Goal: Information Seeking & Learning: Find specific fact

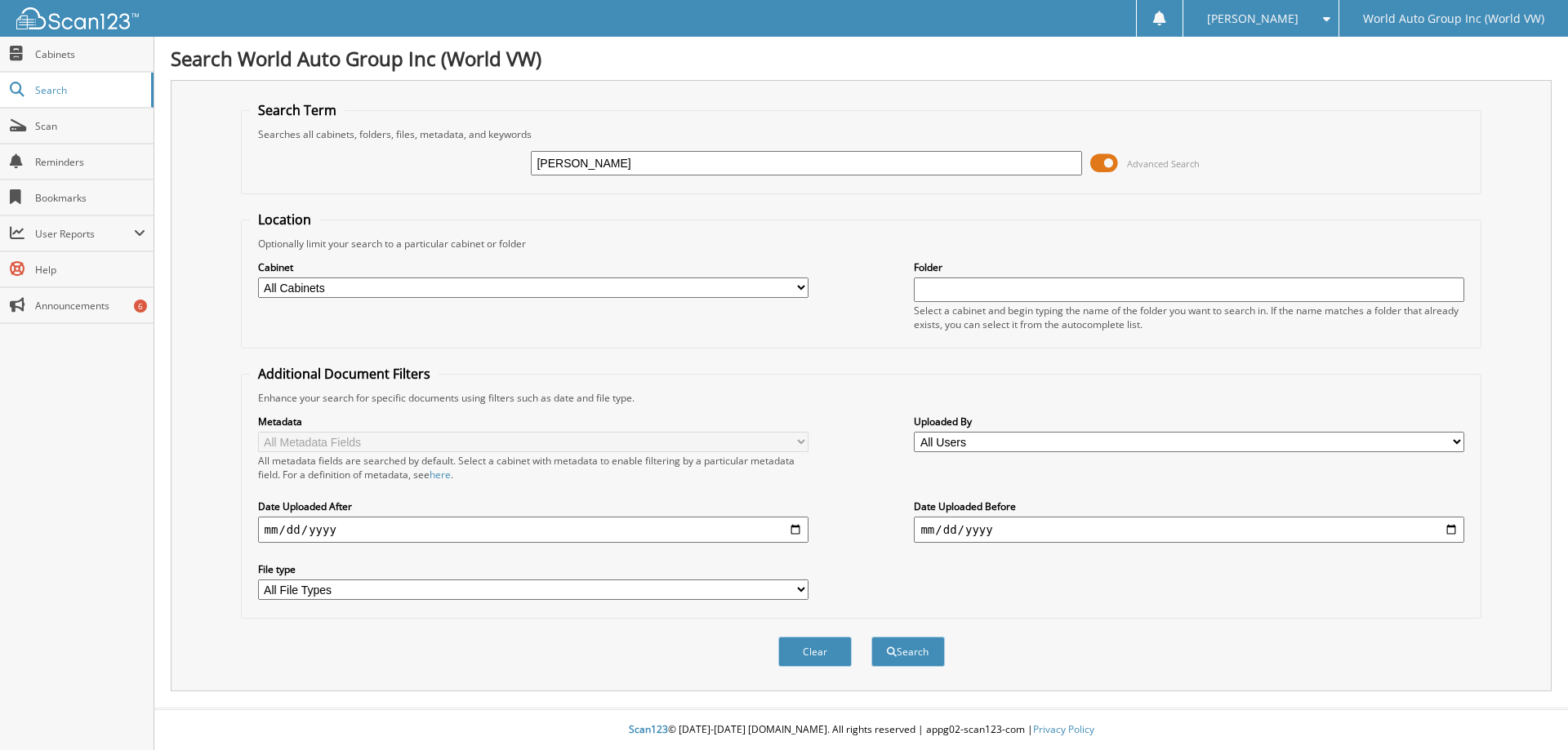
type input "[PERSON_NAME]"
click at [871, 637] on button "Search" at bounding box center [908, 651] width 73 height 30
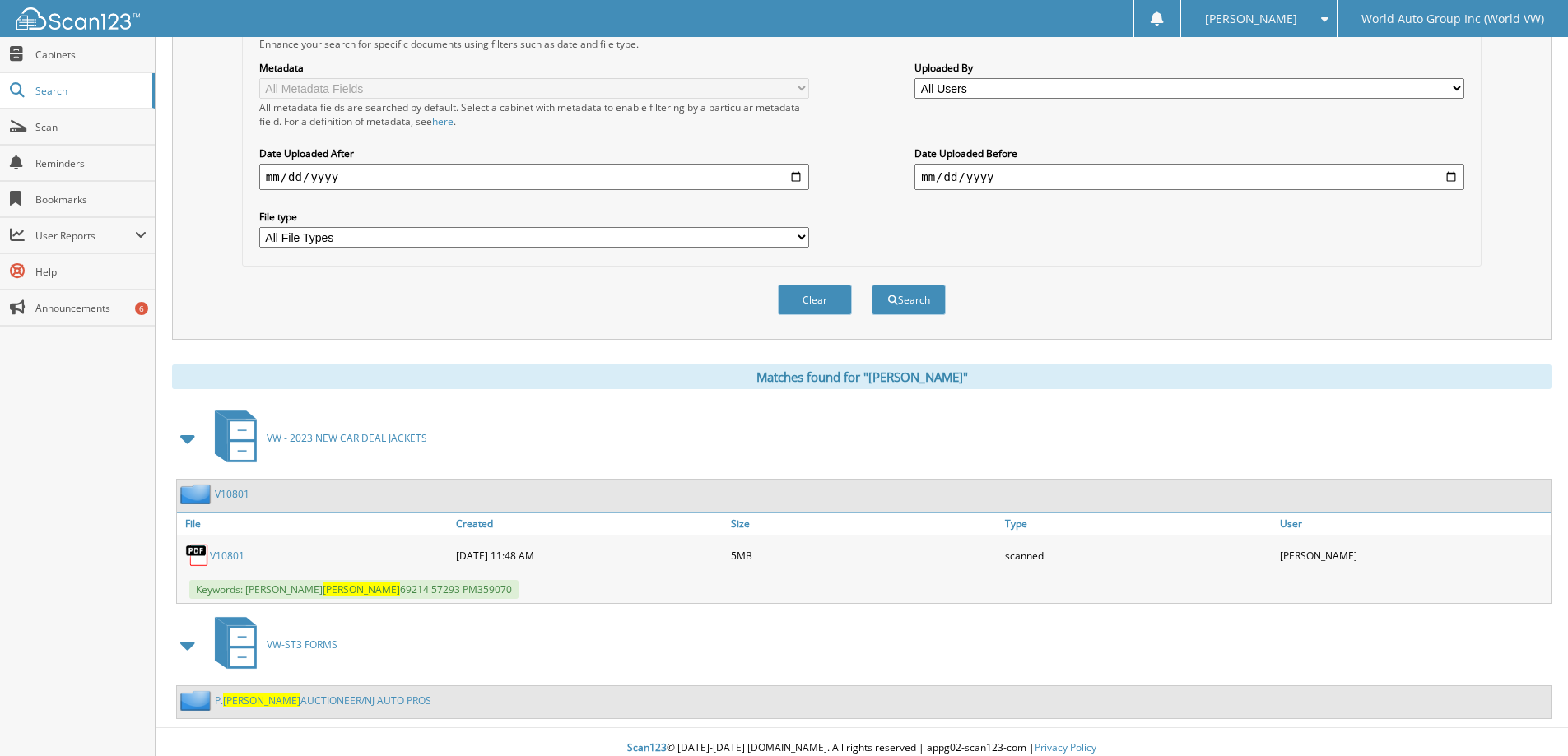
scroll to position [371, 0]
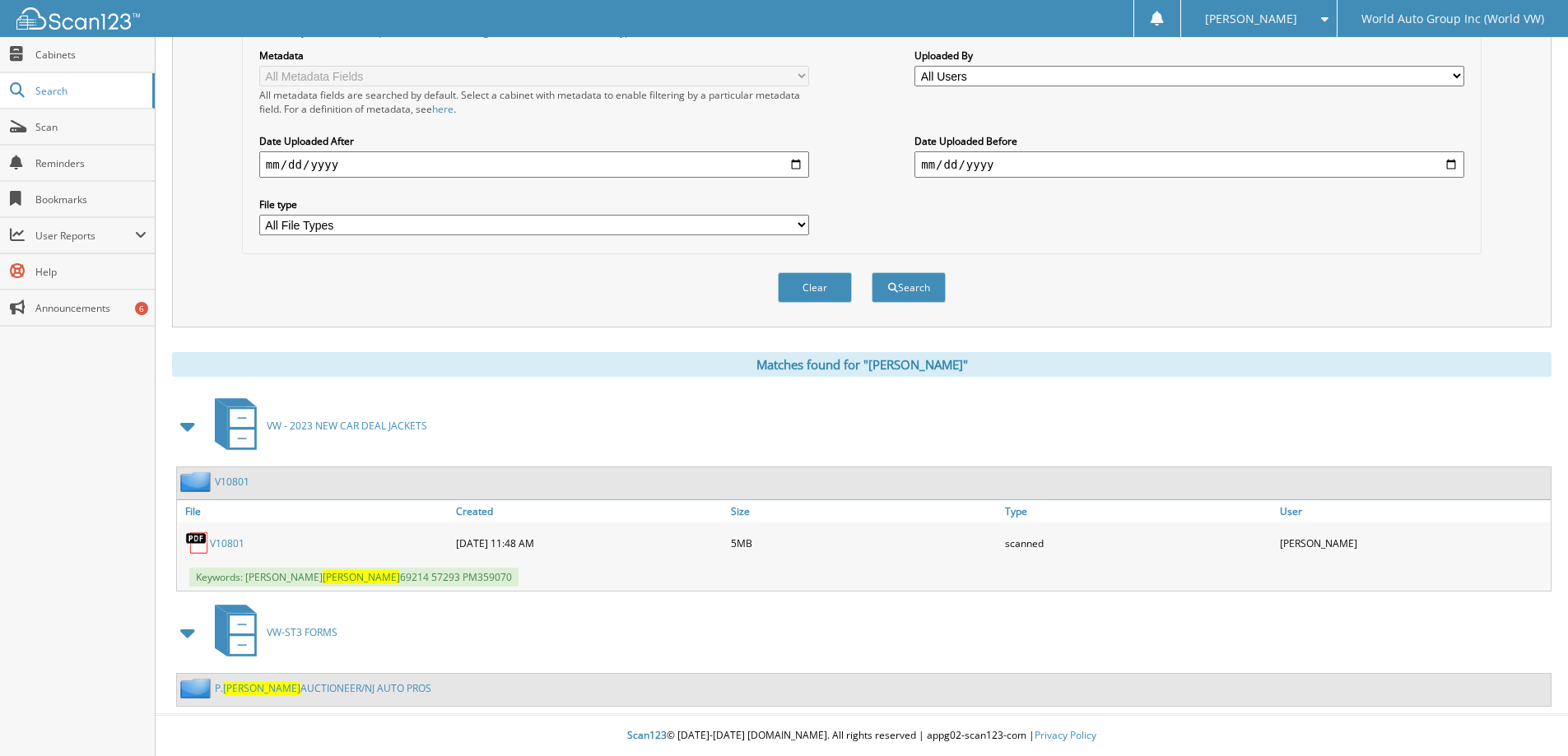
click at [220, 547] on link "V10801" at bounding box center [227, 543] width 34 height 14
